Goal: Navigation & Orientation: Find specific page/section

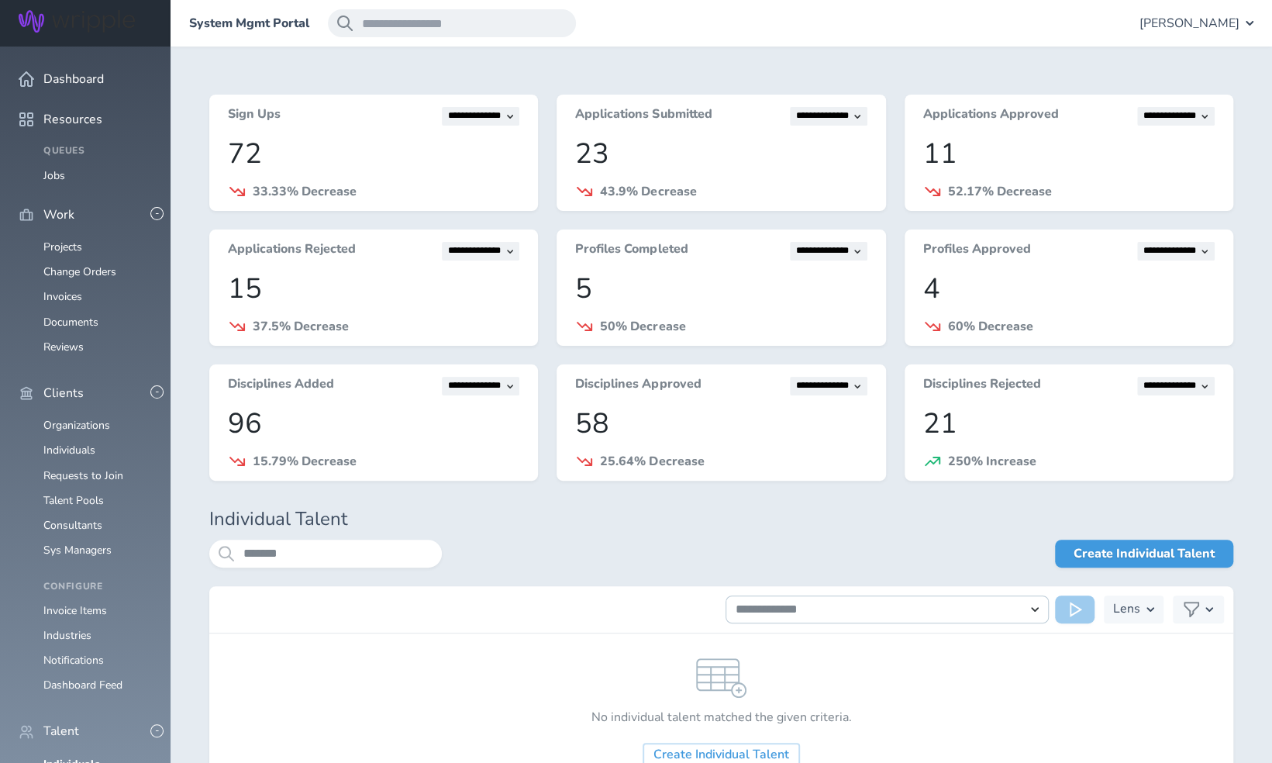
scroll to position [476, 0]
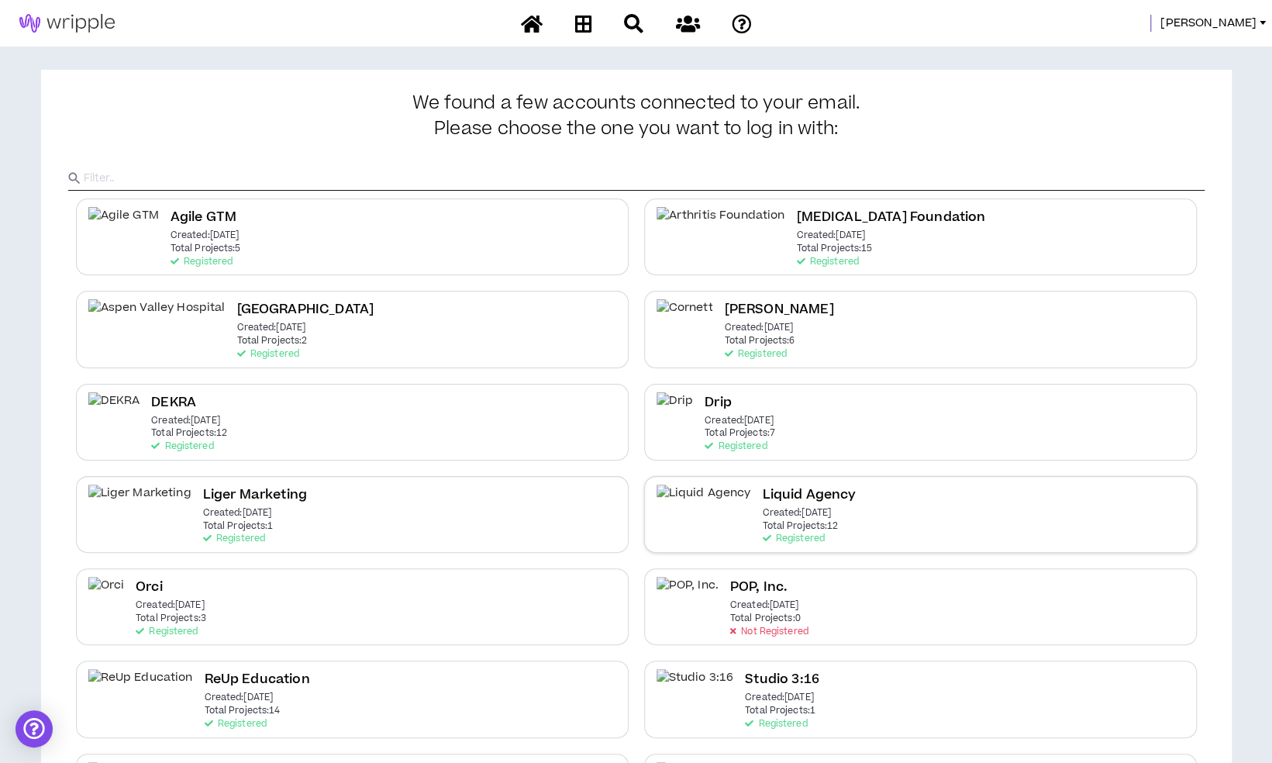
click at [762, 502] on h2 "Liquid Agency" at bounding box center [809, 495] width 94 height 21
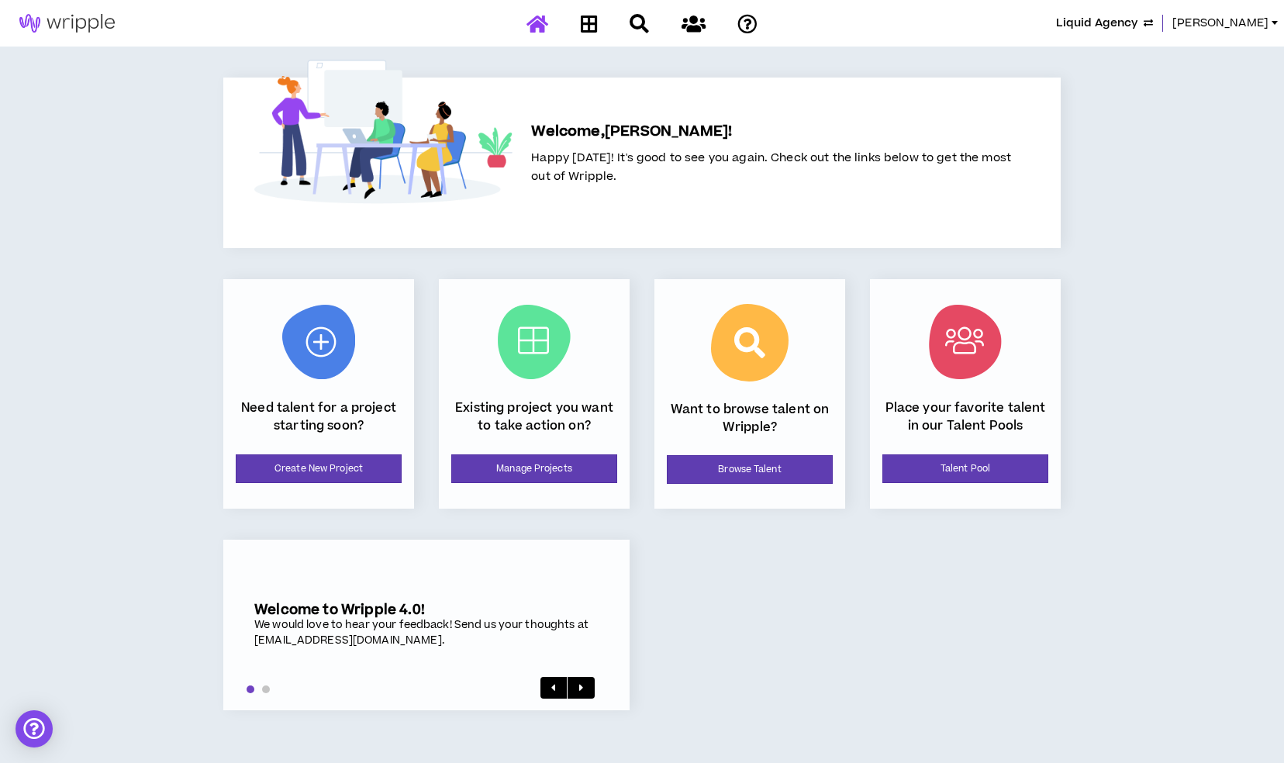
click at [581, 483] on div "Existing project you want to take action on? Manage Projects" at bounding box center [534, 393] width 191 height 229
click at [581, 477] on link "Manage Projects" at bounding box center [534, 468] width 166 height 29
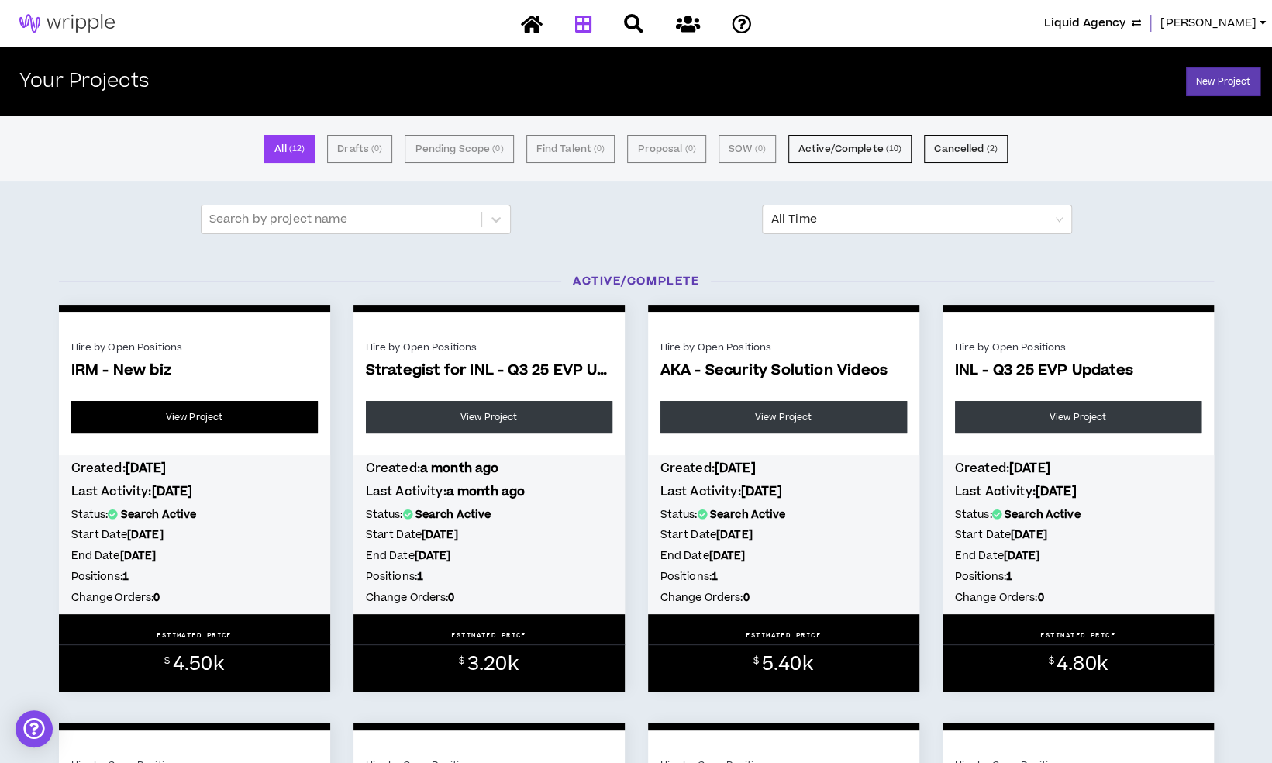
click at [263, 422] on link "View Project" at bounding box center [194, 417] width 247 height 33
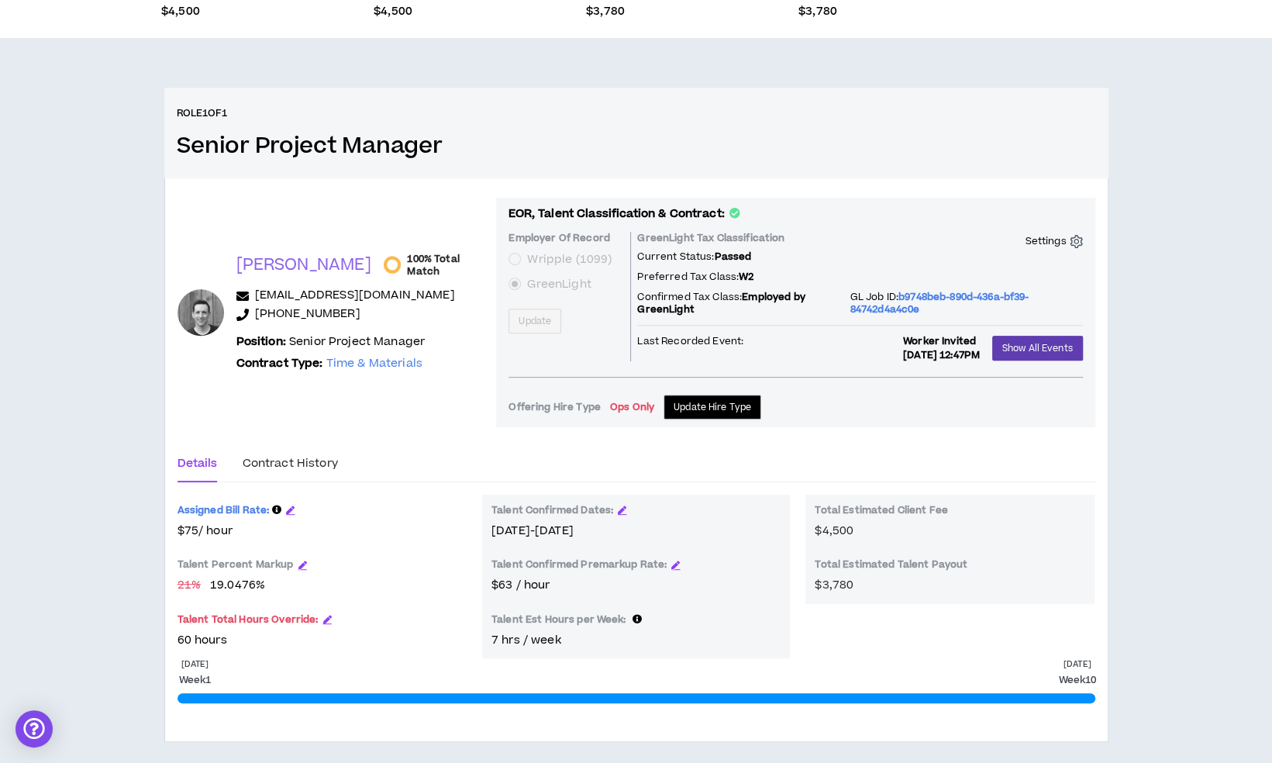
scroll to position [230, 0]
